Goal: Check status: Check status

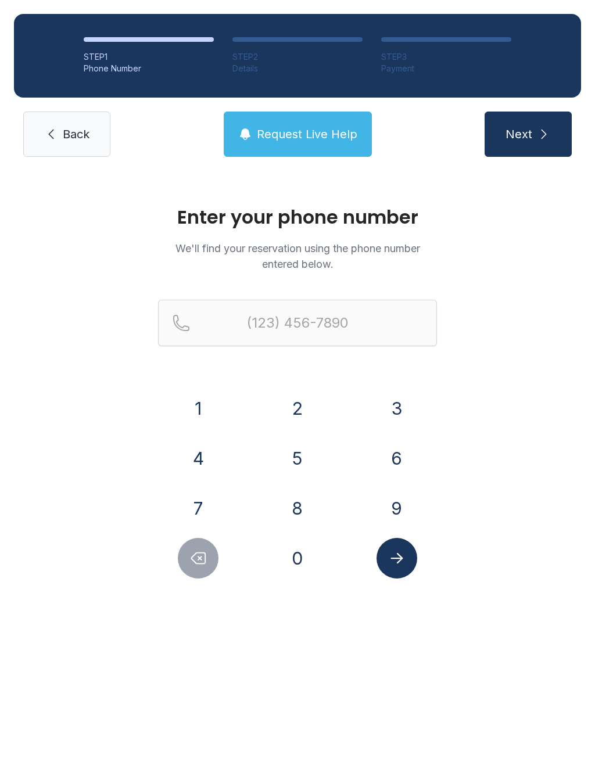
click at [297, 502] on button "8" at bounding box center [297, 508] width 41 height 41
click at [210, 505] on button "7" at bounding box center [198, 508] width 41 height 41
click at [284, 564] on button "0" at bounding box center [297, 558] width 41 height 41
click at [295, 509] on button "8" at bounding box center [297, 508] width 41 height 41
click at [401, 459] on button "6" at bounding box center [396, 458] width 41 height 41
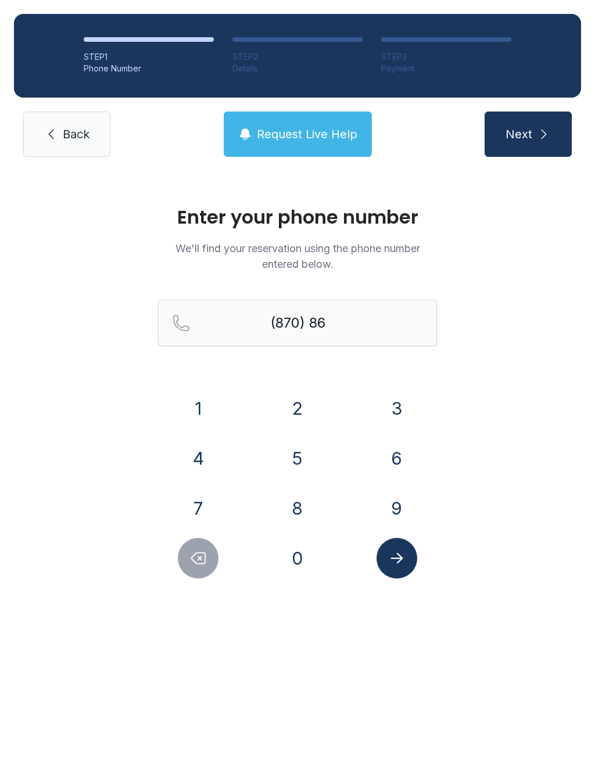
click at [401, 458] on button "6" at bounding box center [396, 458] width 41 height 41
click at [308, 456] on button "5" at bounding box center [297, 458] width 41 height 41
click at [379, 508] on button "9" at bounding box center [396, 508] width 41 height 41
click at [311, 466] on button "5" at bounding box center [297, 458] width 41 height 41
click at [383, 523] on button "9" at bounding box center [396, 508] width 41 height 41
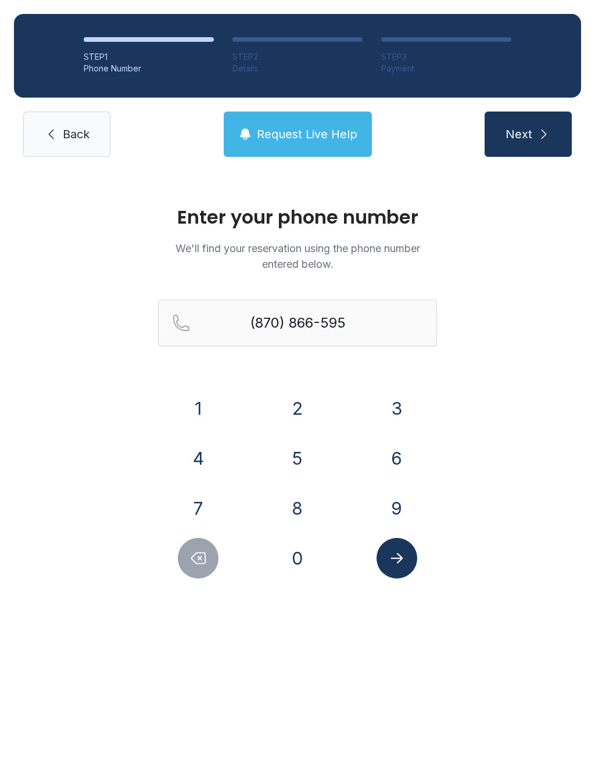
type input "[PHONE_NUMBER]"
click at [395, 564] on icon "Submit lookup form" at bounding box center [396, 558] width 17 height 17
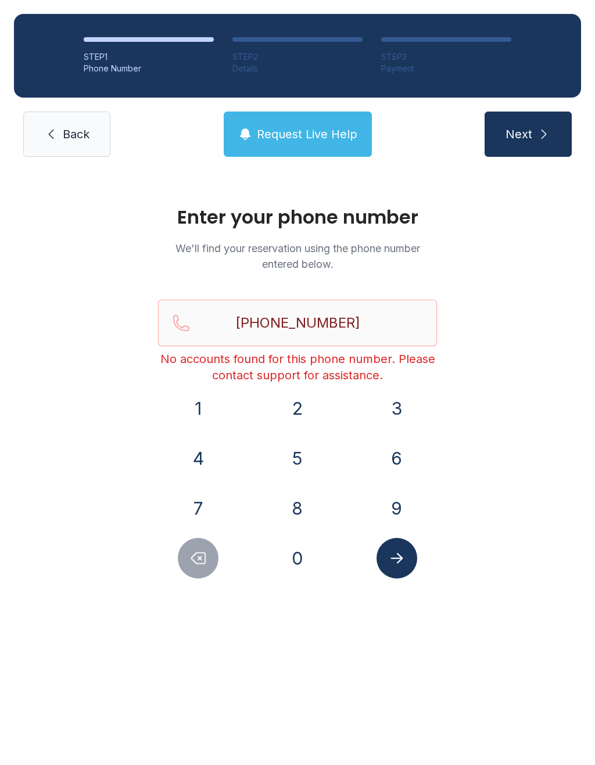
click at [62, 144] on link "Back" at bounding box center [66, 134] width 87 height 45
